Goal: Task Accomplishment & Management: Use online tool/utility

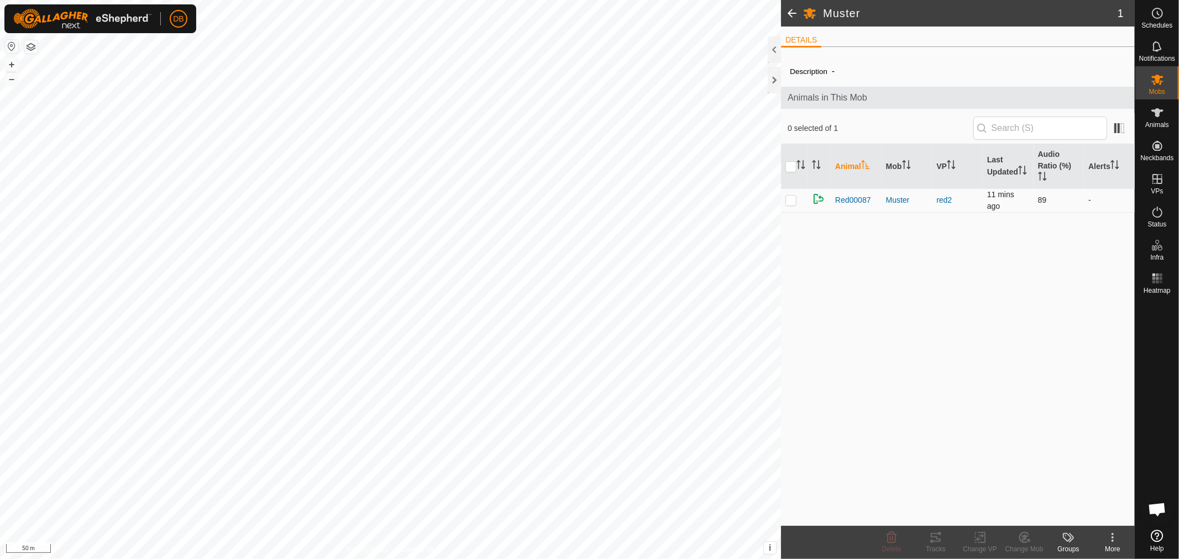
scroll to position [213, 0]
click at [1153, 78] on icon at bounding box center [1157, 79] width 13 height 13
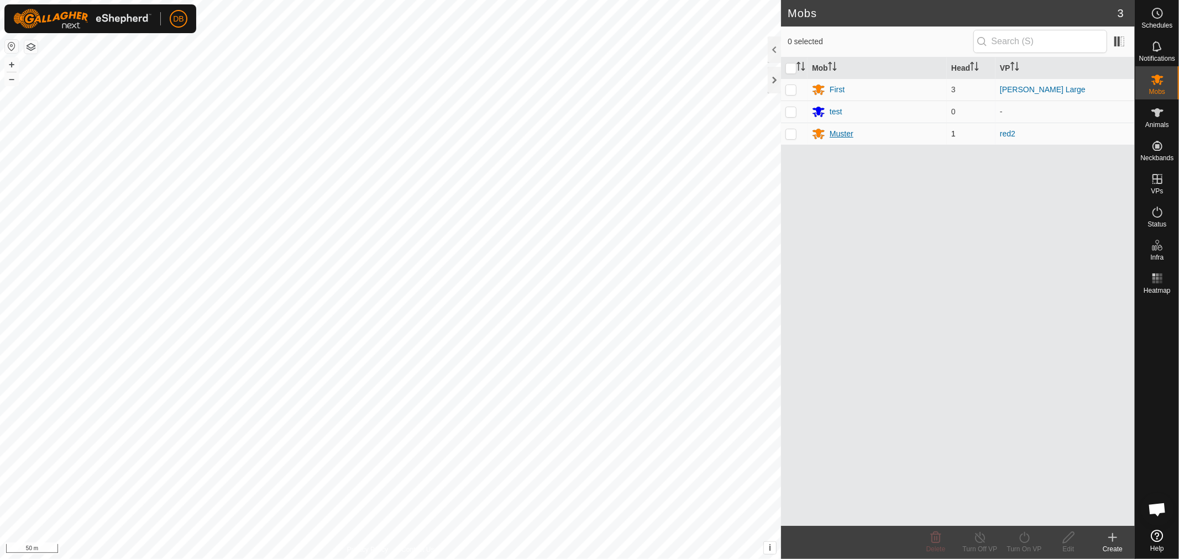
click at [844, 135] on div "Muster" at bounding box center [842, 134] width 24 height 12
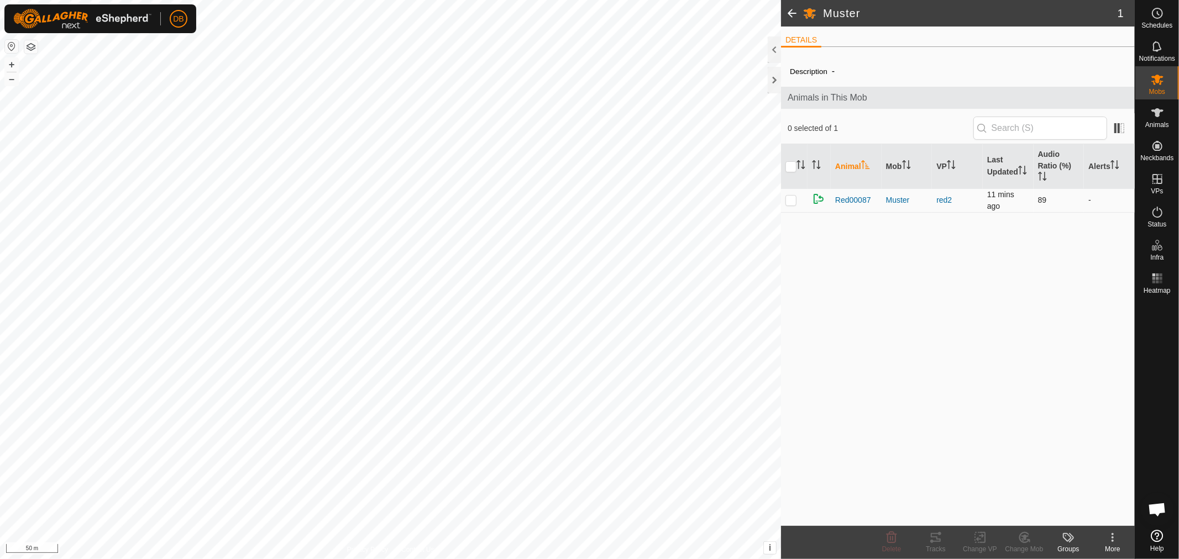
click at [791, 200] on p-checkbox at bounding box center [790, 200] width 11 height 9
checkbox input "true"
click at [1025, 538] on icon at bounding box center [1025, 538] width 8 height 6
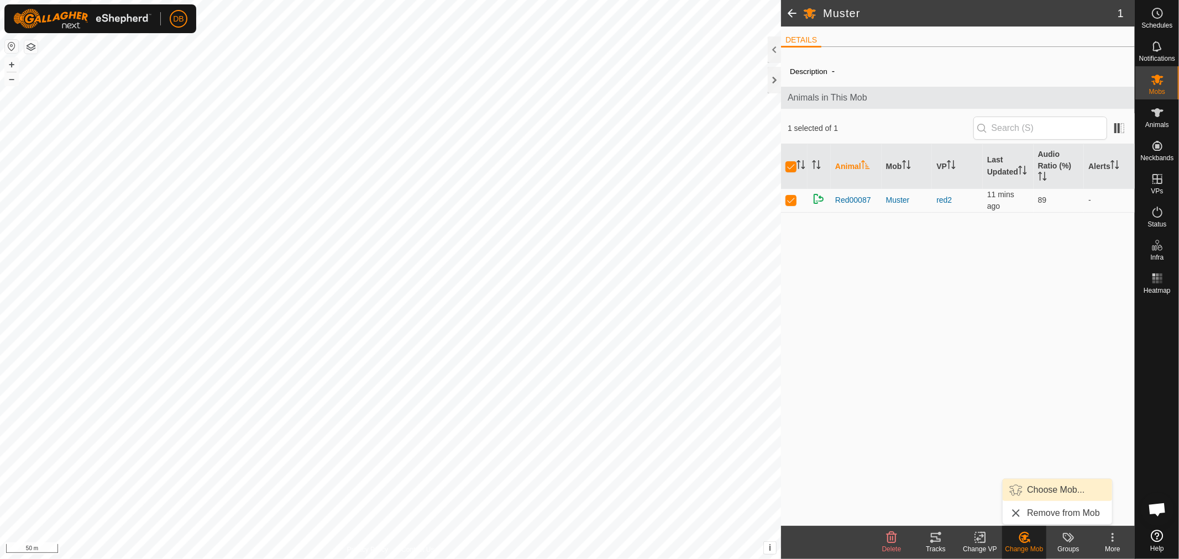
click at [1053, 487] on link "Choose Mob..." at bounding box center [1057, 490] width 109 height 22
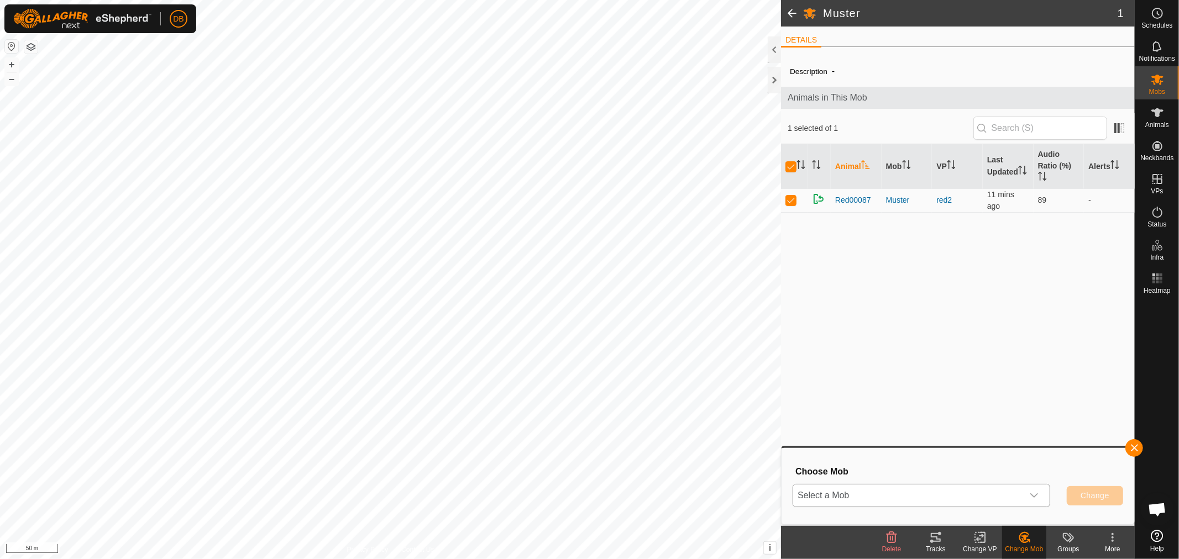
click at [1031, 495] on icon "dropdown trigger" at bounding box center [1035, 496] width 8 height 4
click at [843, 416] on li "First" at bounding box center [922, 414] width 256 height 28
click at [1100, 495] on span "Change" at bounding box center [1094, 495] width 29 height 9
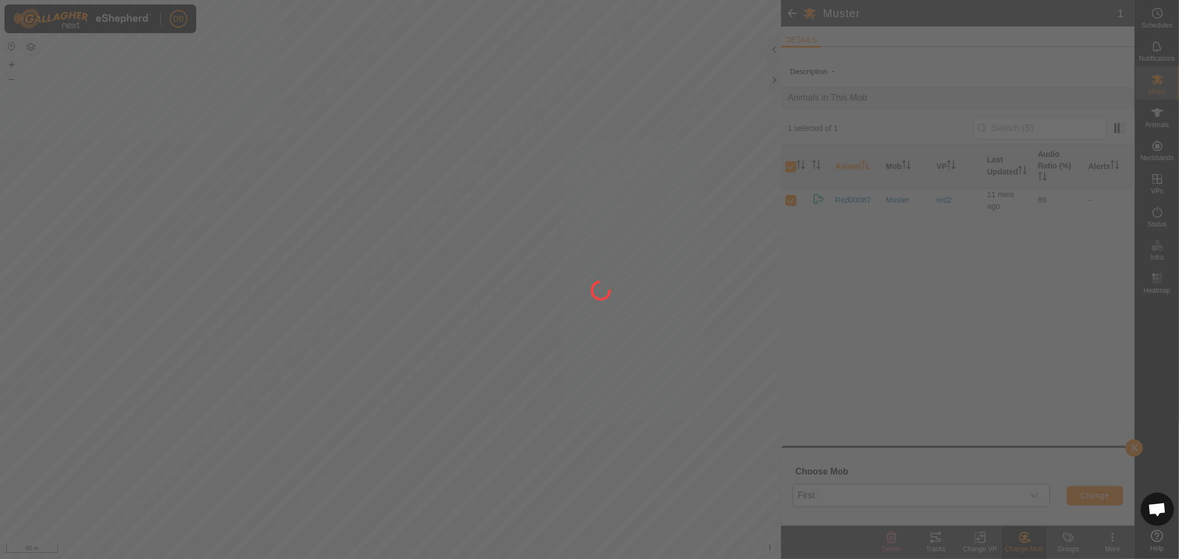
checkbox input "false"
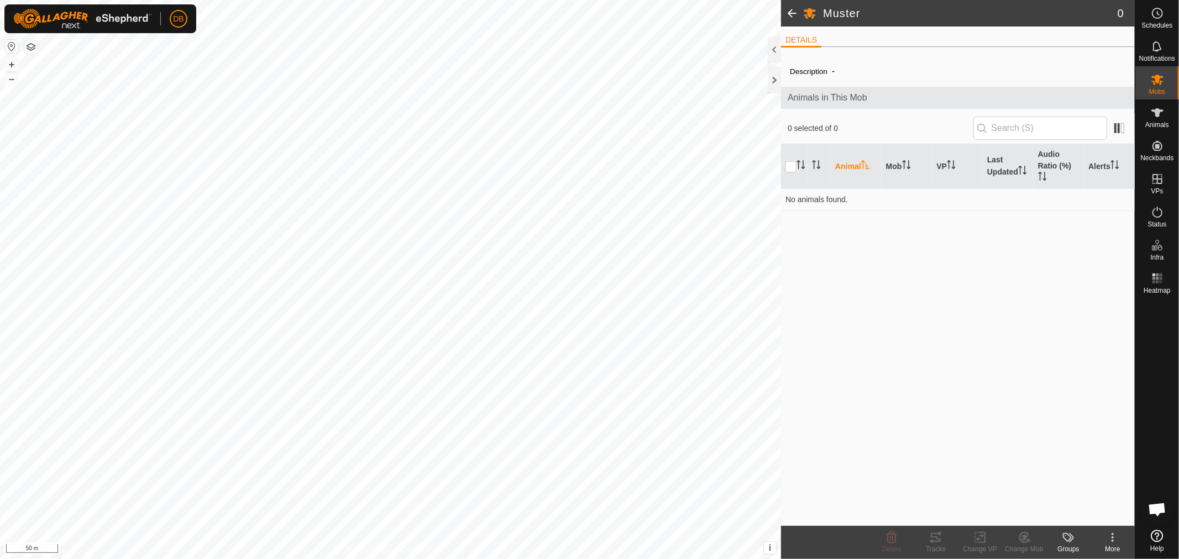
click at [789, 9] on span at bounding box center [792, 13] width 22 height 27
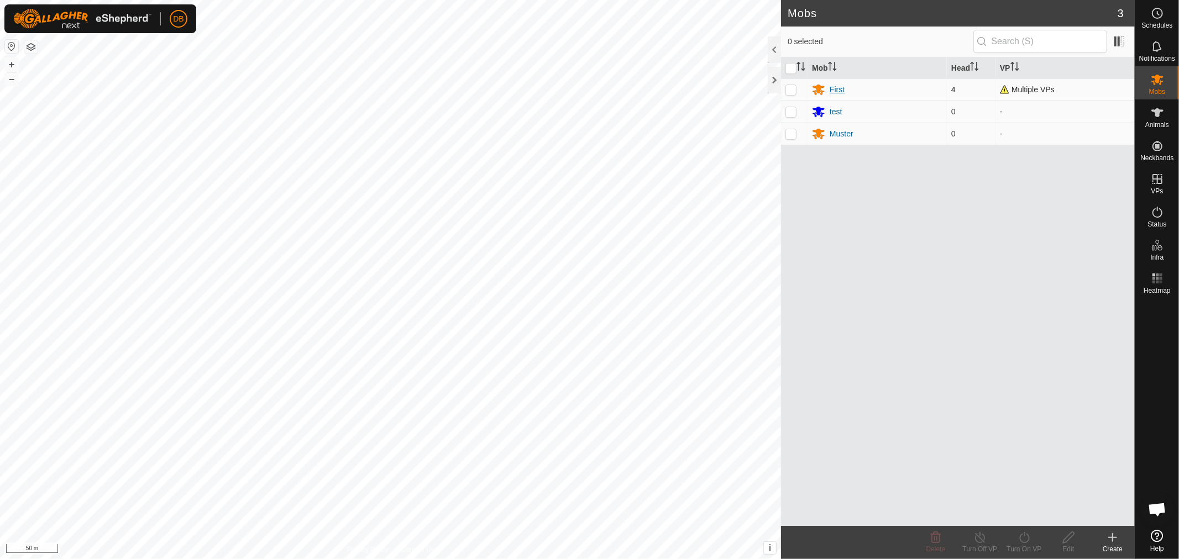
click at [830, 91] on div "First" at bounding box center [837, 90] width 15 height 12
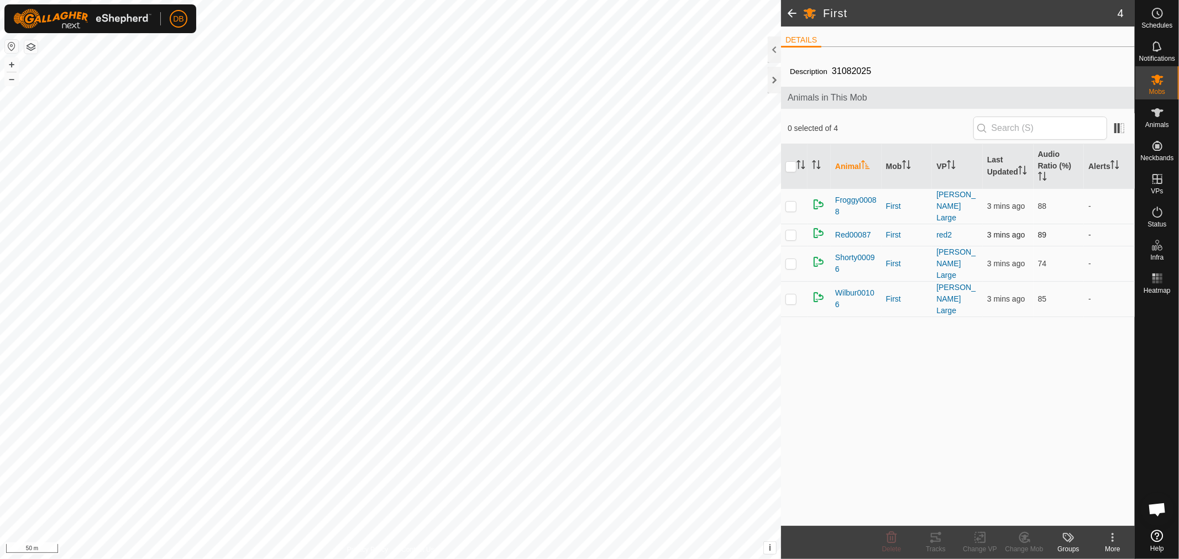
click at [793, 230] on p-checkbox at bounding box center [790, 234] width 11 height 9
checkbox input "true"
click at [977, 540] on icon at bounding box center [980, 537] width 8 height 7
click at [791, 167] on input "checkbox" at bounding box center [790, 166] width 11 height 11
checkbox input "true"
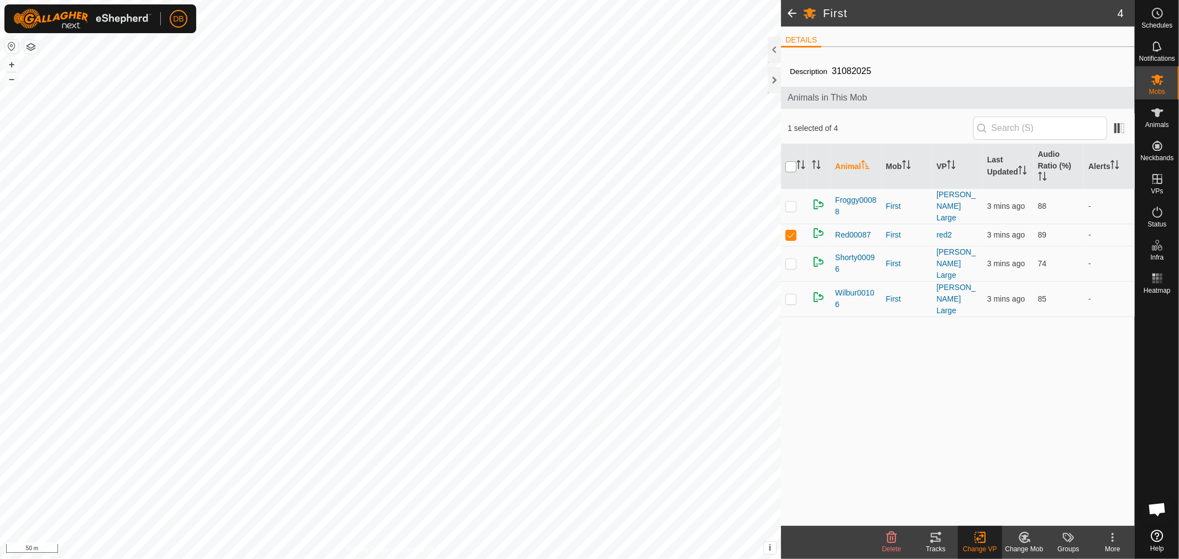
checkbox input "true"
click at [979, 540] on icon at bounding box center [980, 537] width 14 height 13
click at [987, 489] on link "Choose VP..." at bounding box center [1012, 490] width 109 height 22
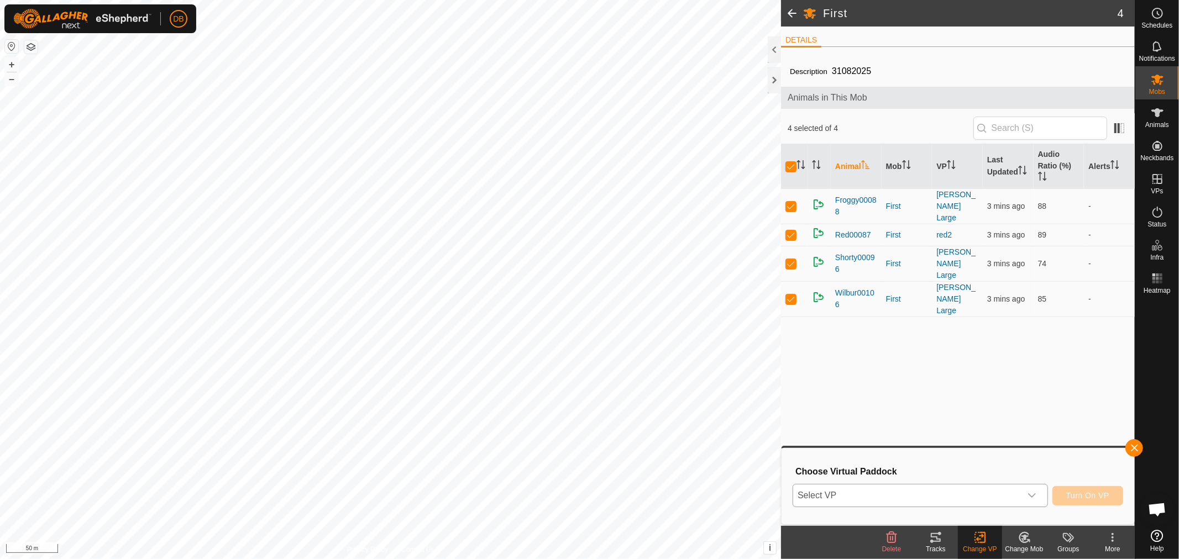
click at [1030, 492] on icon "dropdown trigger" at bounding box center [1031, 495] width 9 height 9
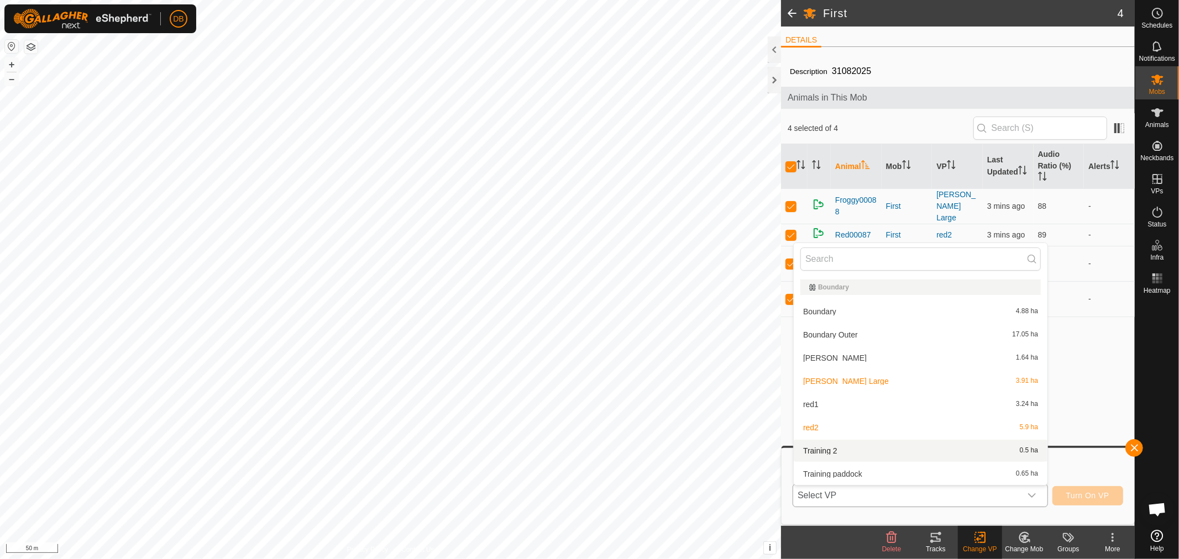
click at [822, 447] on li "Training 2 0.5 ha" at bounding box center [921, 451] width 254 height 22
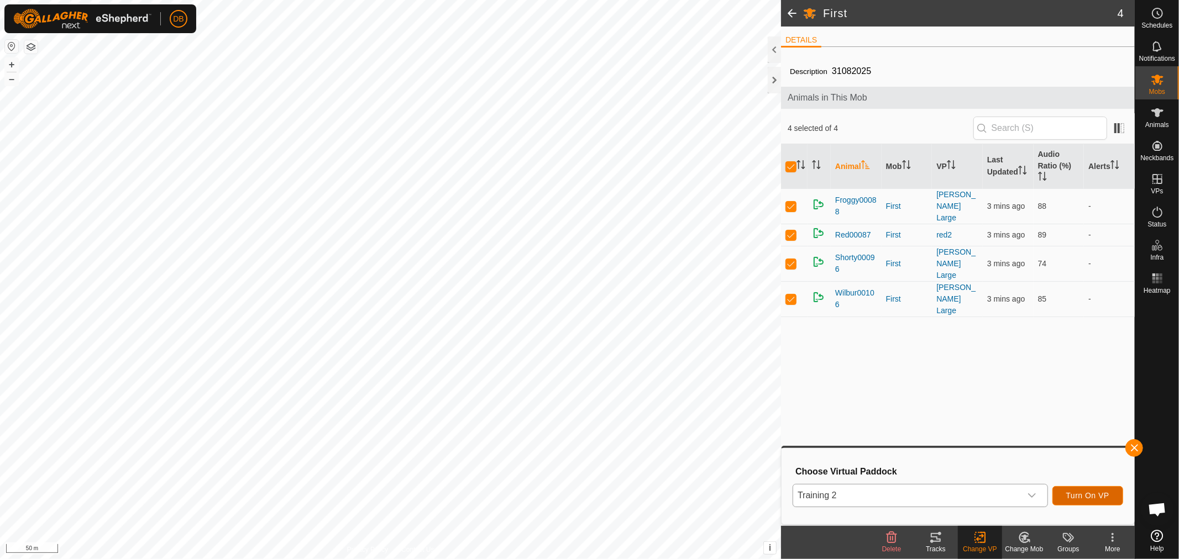
click at [1086, 492] on span "Turn On VP" at bounding box center [1087, 495] width 43 height 9
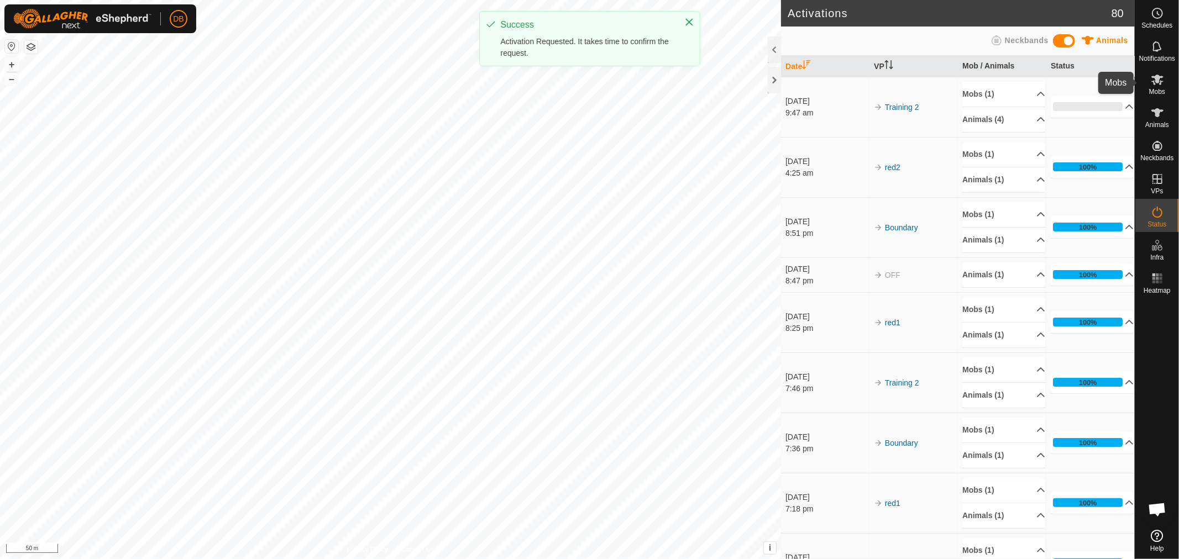
click at [1153, 84] on icon at bounding box center [1157, 80] width 12 height 11
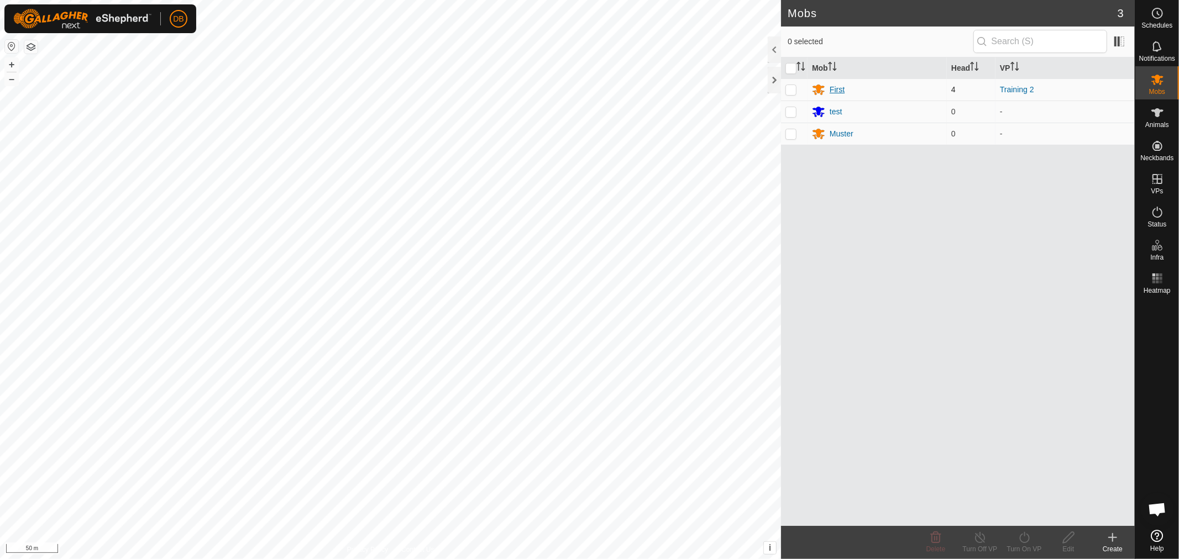
click at [840, 90] on div "First" at bounding box center [837, 90] width 15 height 12
